Goal: Download file/media

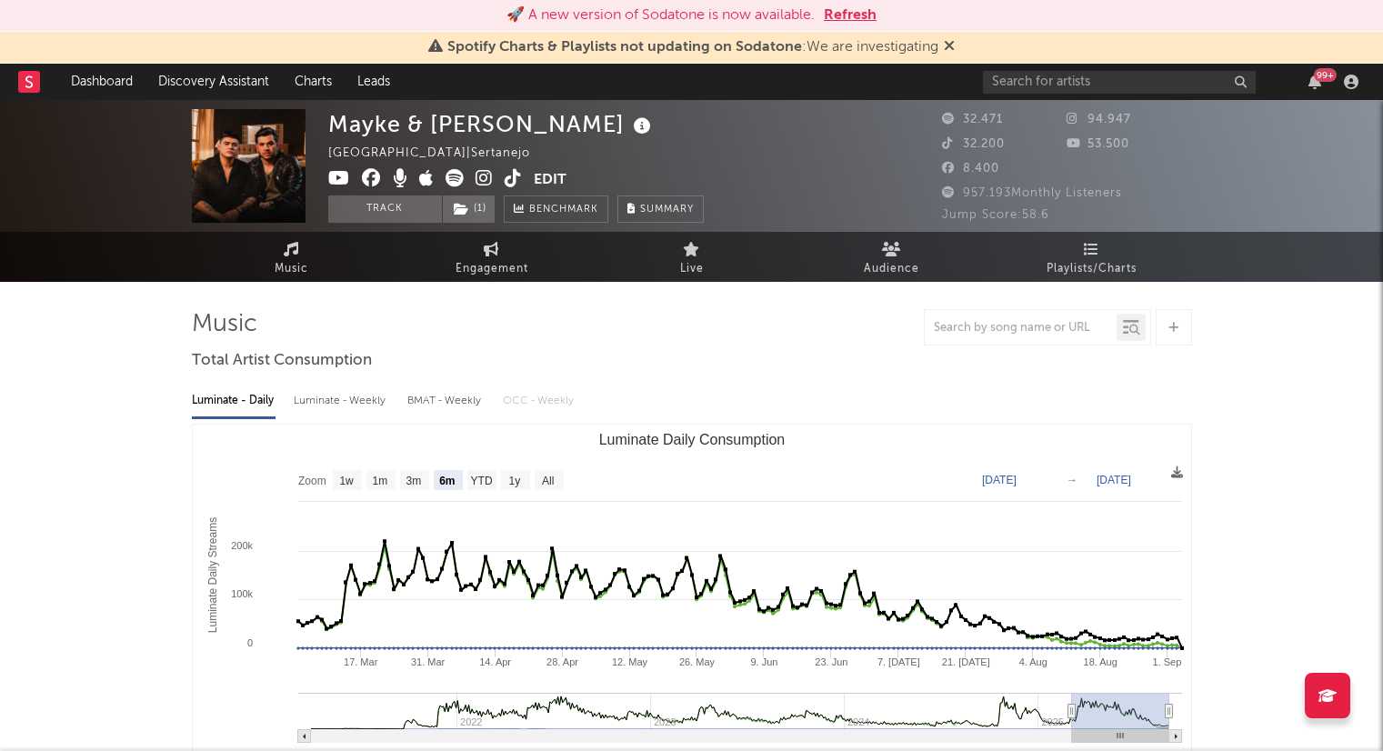
select select "6m"
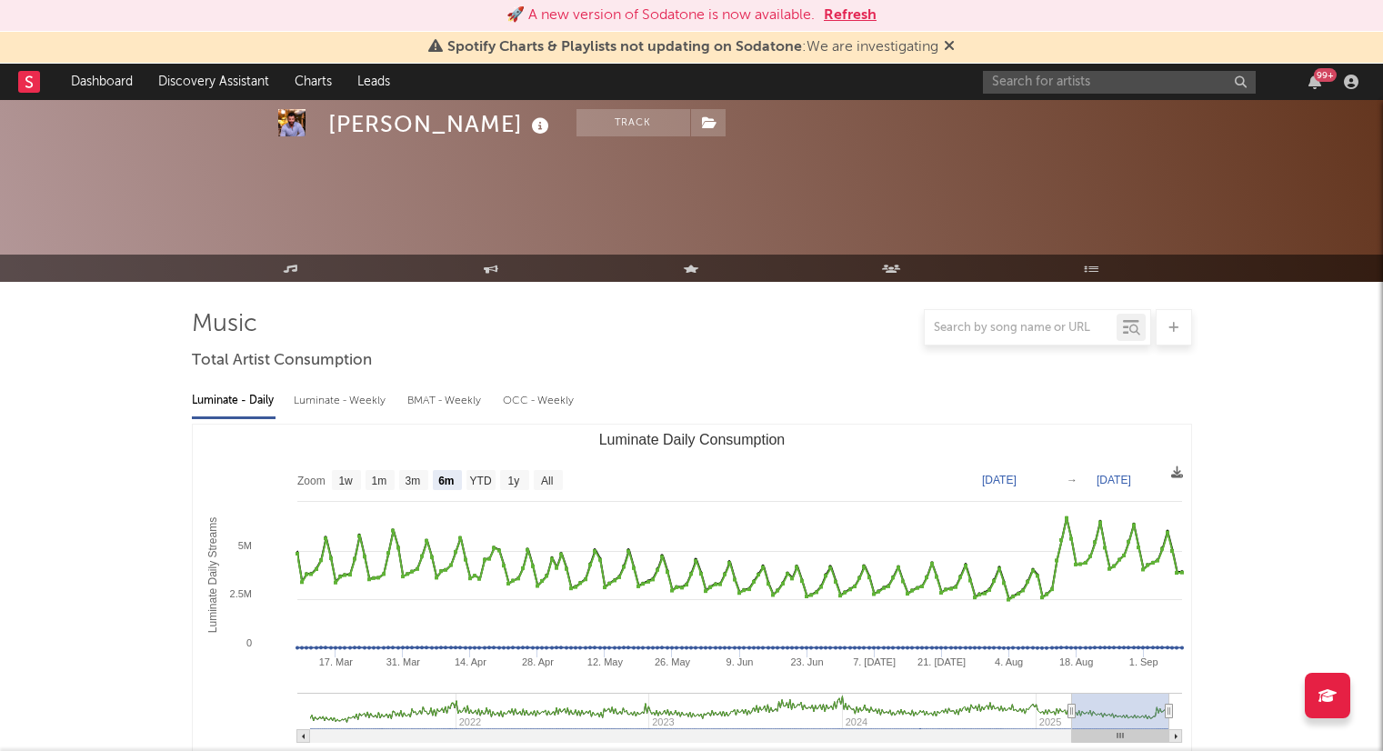
select select "6m"
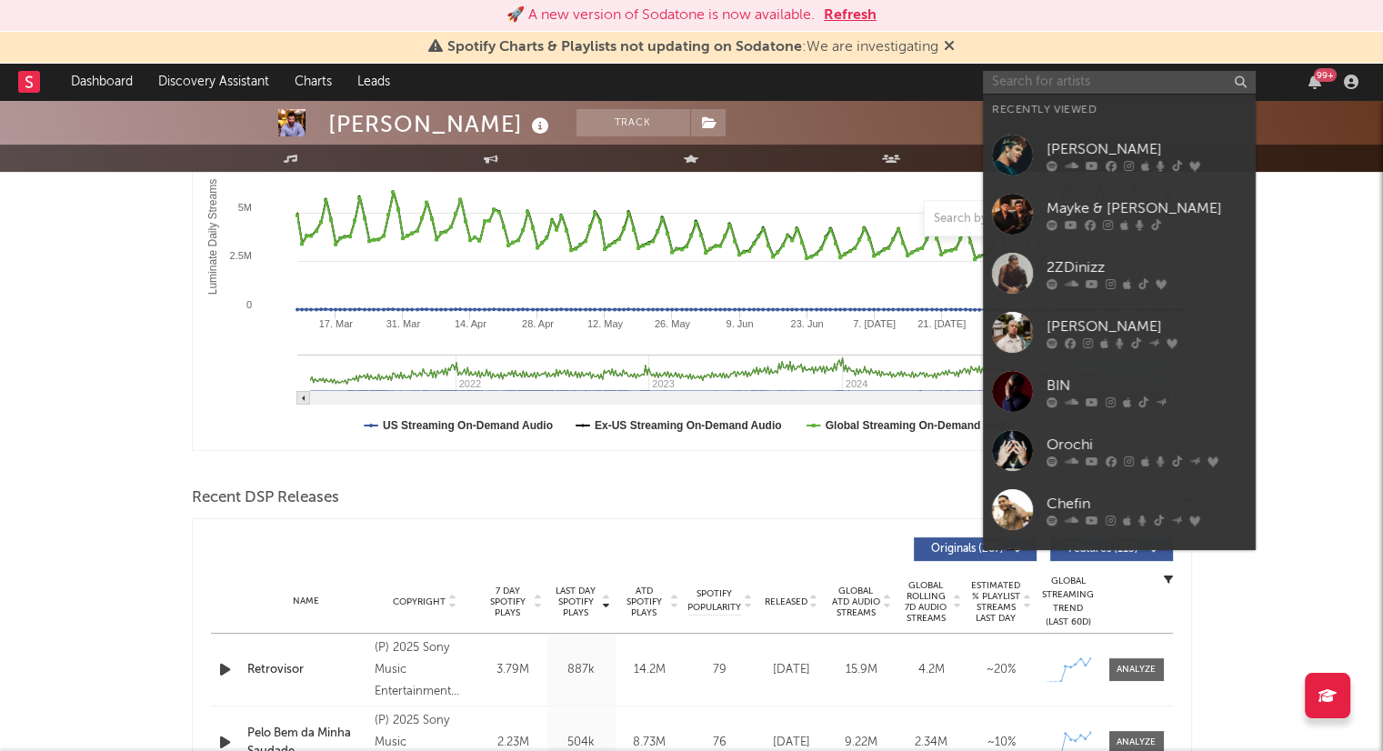
click at [1074, 74] on input "text" at bounding box center [1119, 82] width 273 height 23
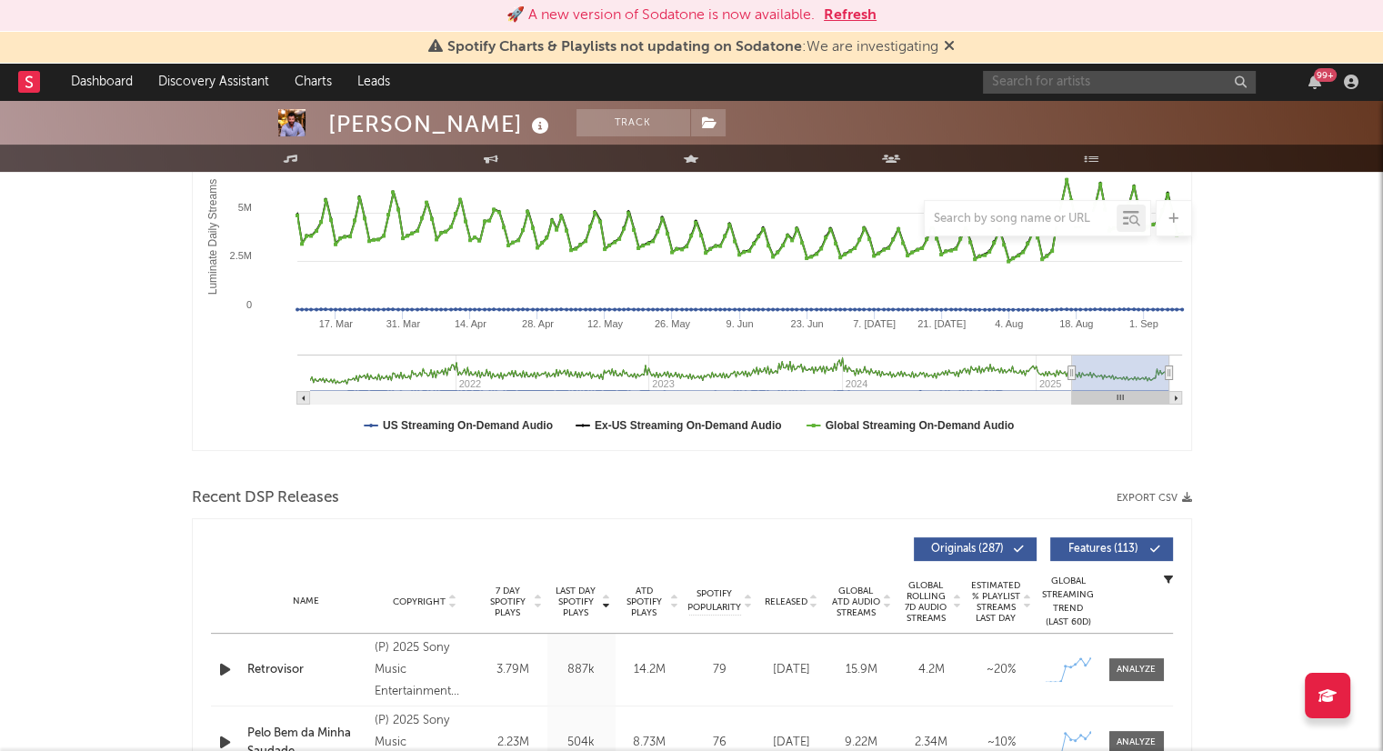
click at [1019, 85] on input "text" at bounding box center [1119, 82] width 273 height 23
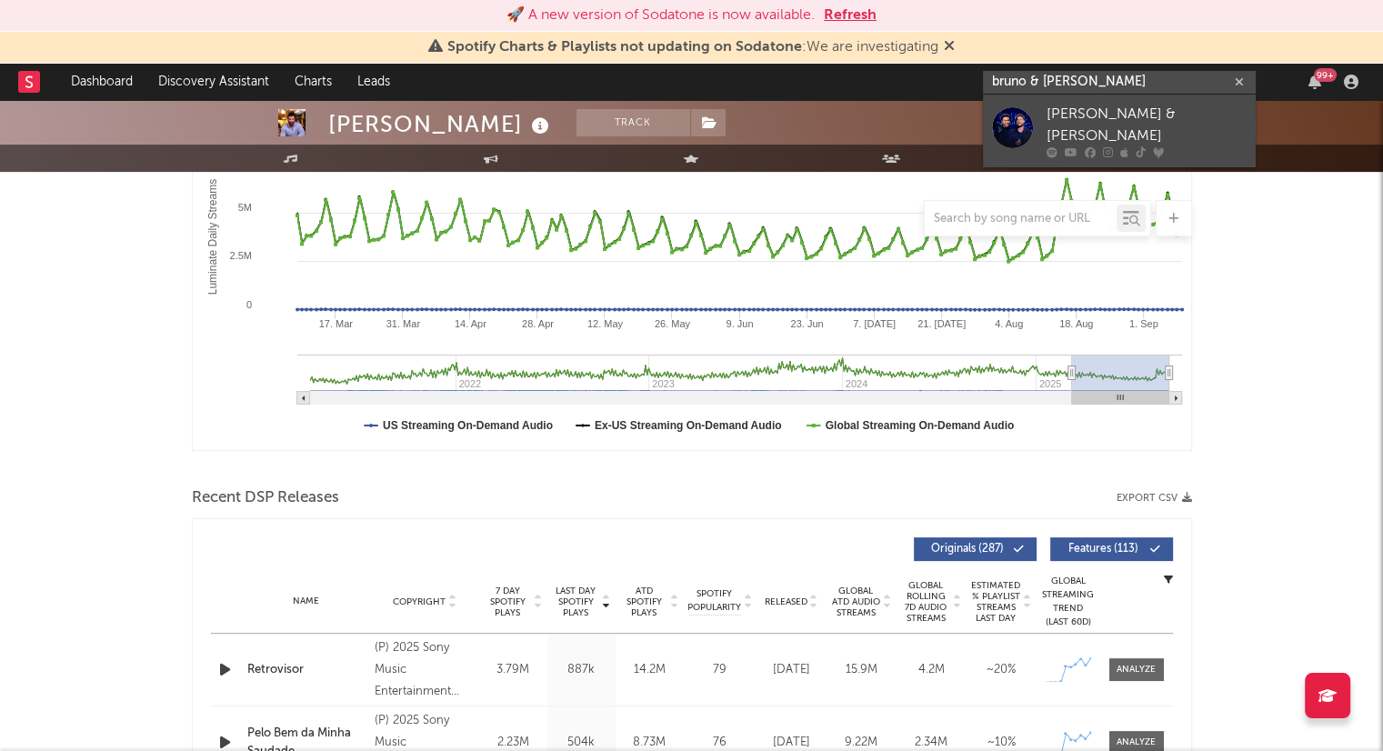
type input "bruno & [PERSON_NAME]"
click at [1153, 125] on div "[PERSON_NAME] & [PERSON_NAME]" at bounding box center [1147, 126] width 200 height 44
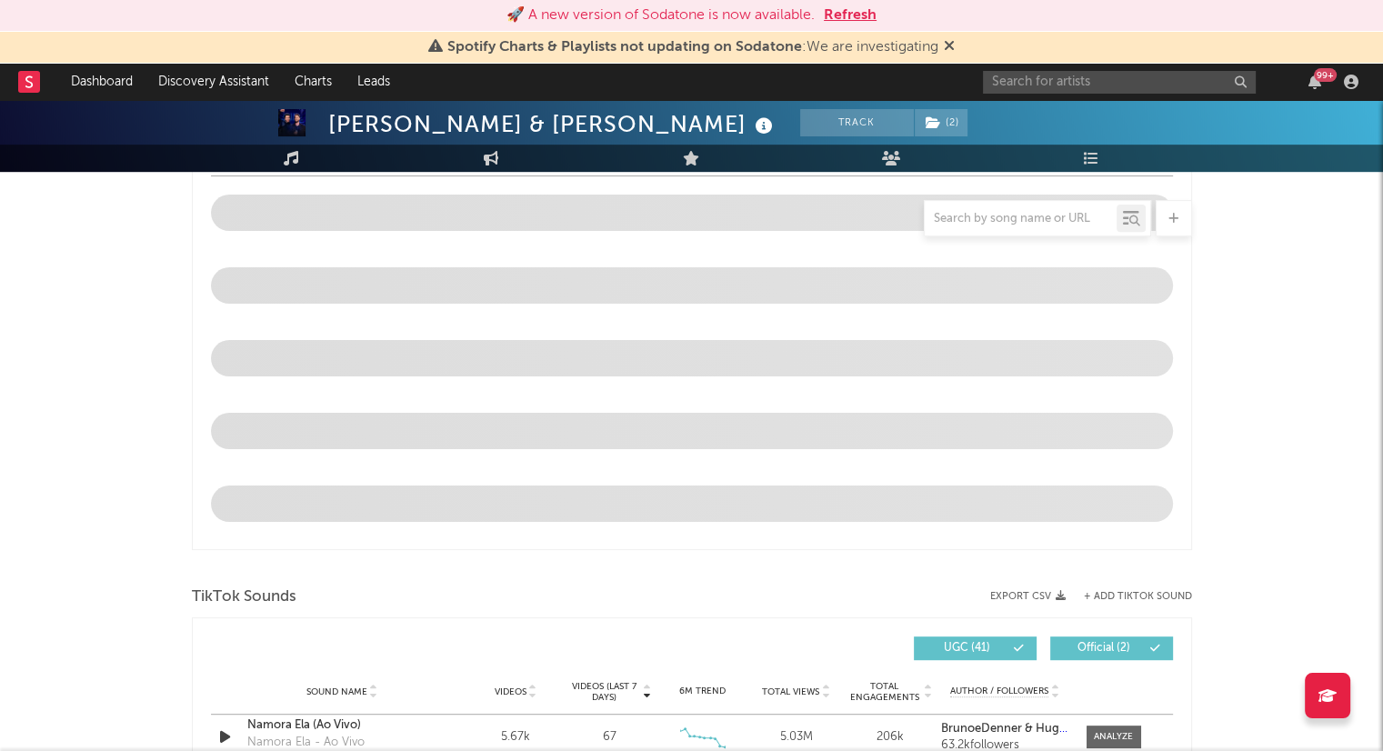
scroll to position [657, 0]
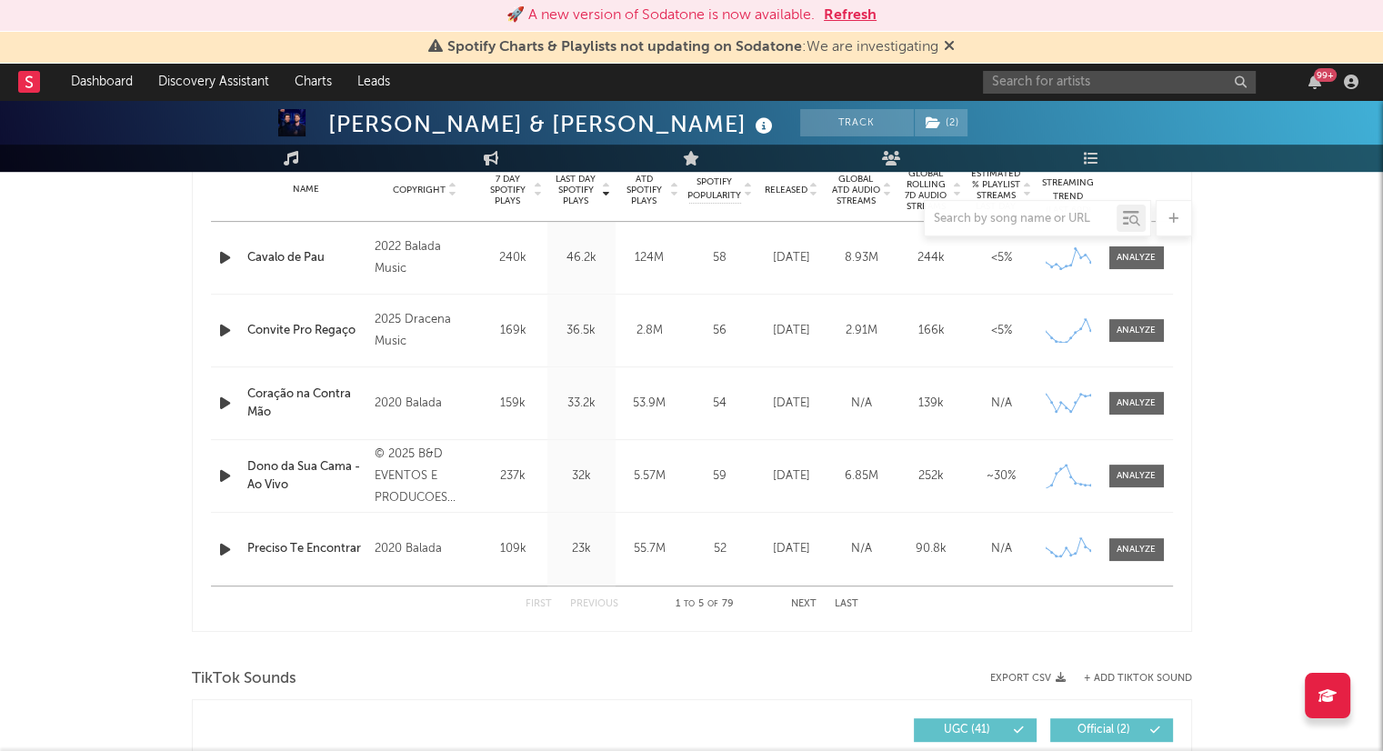
select select "6m"
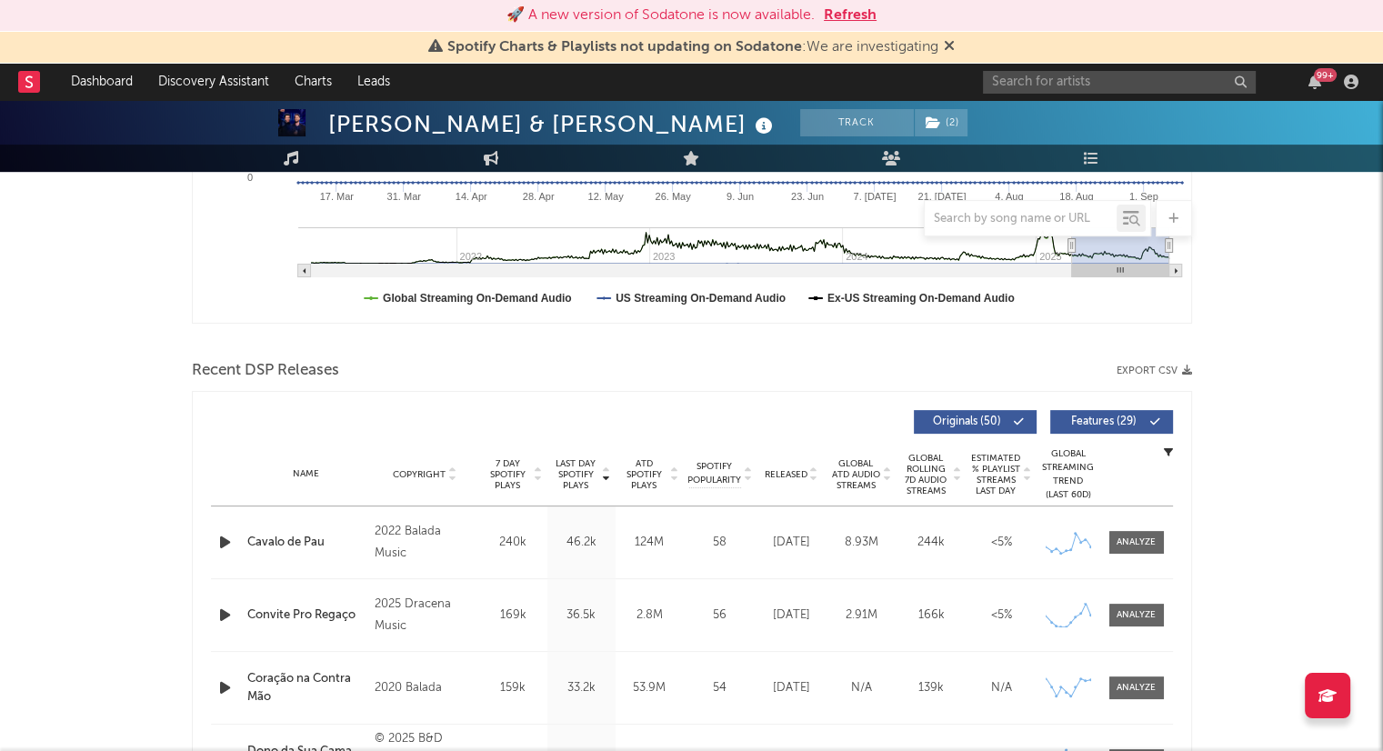
scroll to position [470, 0]
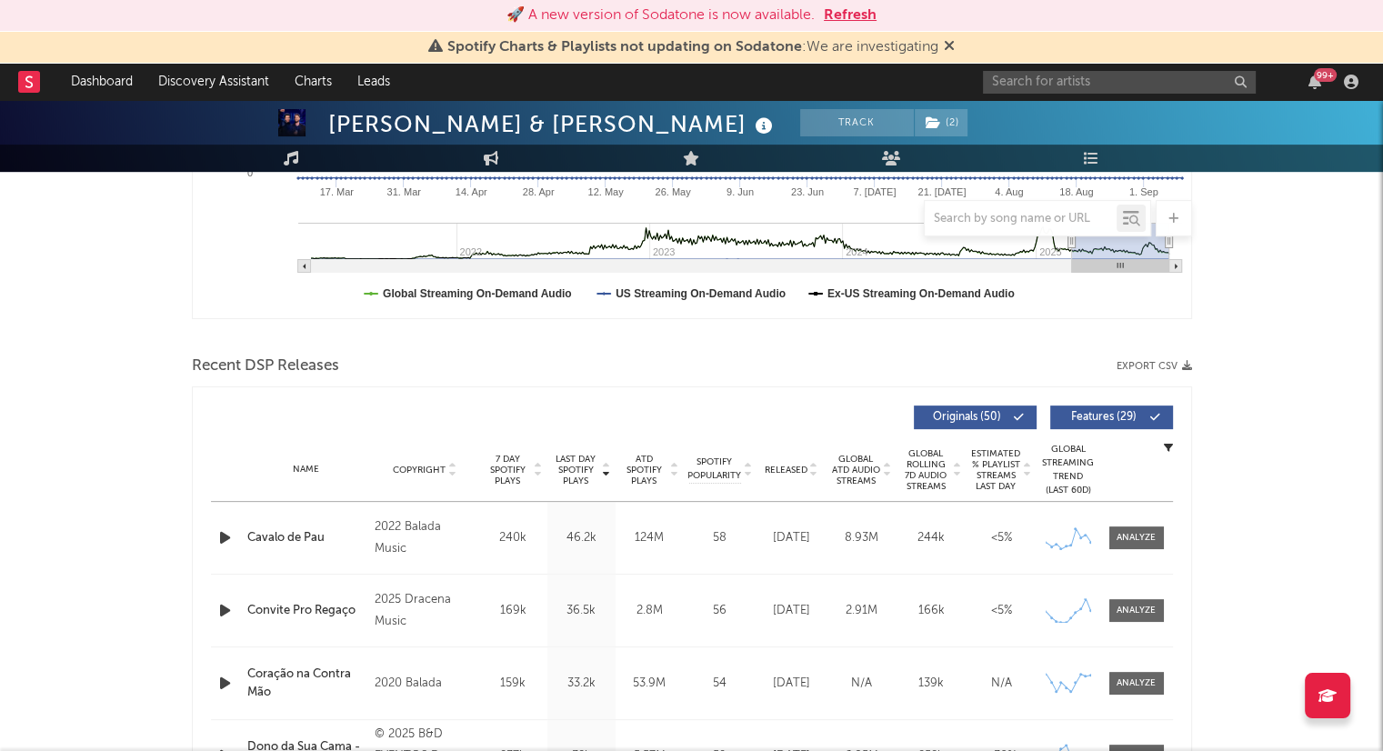
click at [1146, 364] on button "Export CSV" at bounding box center [1154, 366] width 75 height 11
